Goal: Find specific page/section: Find specific page/section

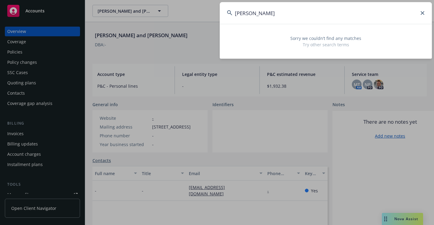
drag, startPoint x: 270, startPoint y: 18, endPoint x: 215, endPoint y: 20, distance: 55.8
click at [215, 20] on div "[PERSON_NAME] Sorry we couldn’t find any matches Try other search terms" at bounding box center [217, 112] width 434 height 225
paste input "X01 1340840"
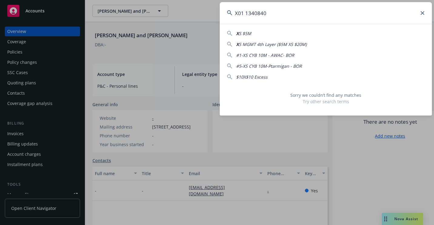
drag, startPoint x: 332, startPoint y: 15, endPoint x: 185, endPoint y: 27, distance: 147.1
click at [185, 27] on div "X01 1340840 X S $5M X S MGMT 4th Layer ($5M XS $20M) #1-XS CYB 10M - AWAC- BOR …" at bounding box center [217, 112] width 434 height 225
paste input "*X01"
click at [237, 15] on input "*X011340840" at bounding box center [326, 13] width 212 height 22
type input "X011340840"
